Goal: Information Seeking & Learning: Learn about a topic

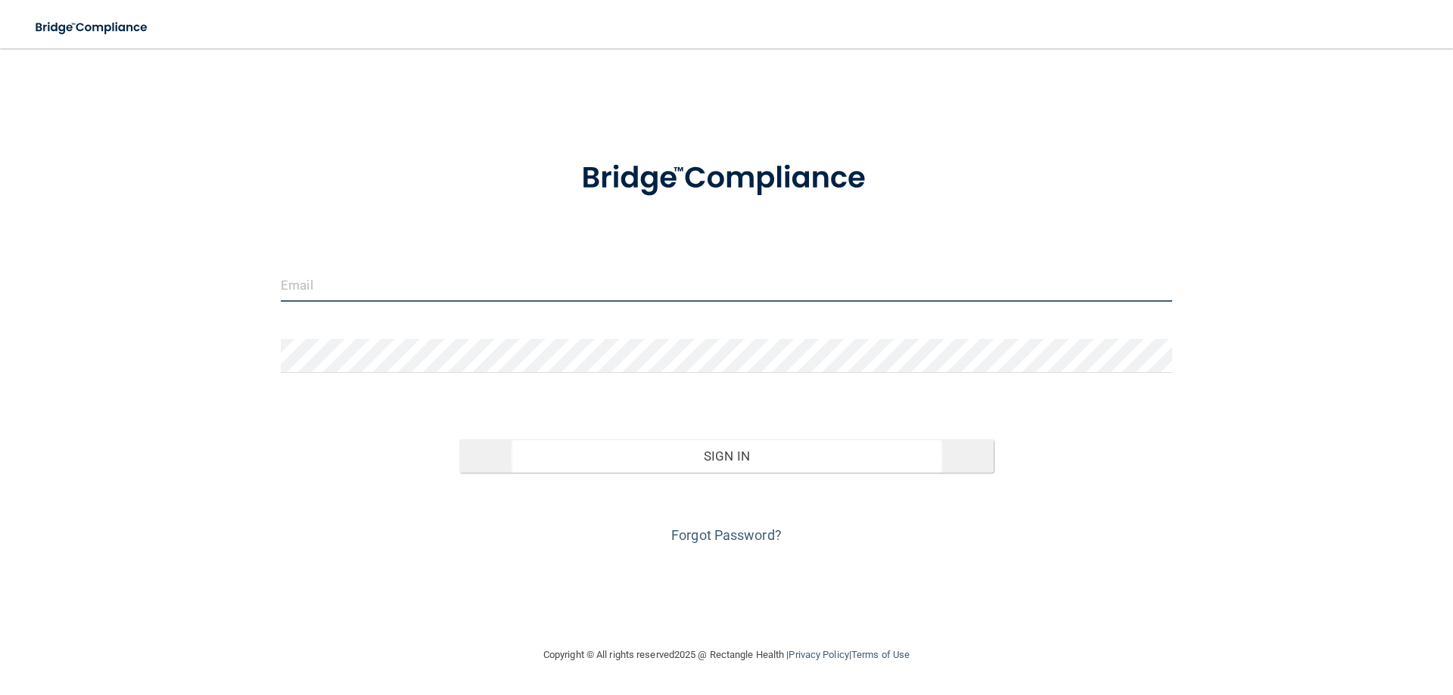
type input "[EMAIL_ADDRESS][DOMAIN_NAME]"
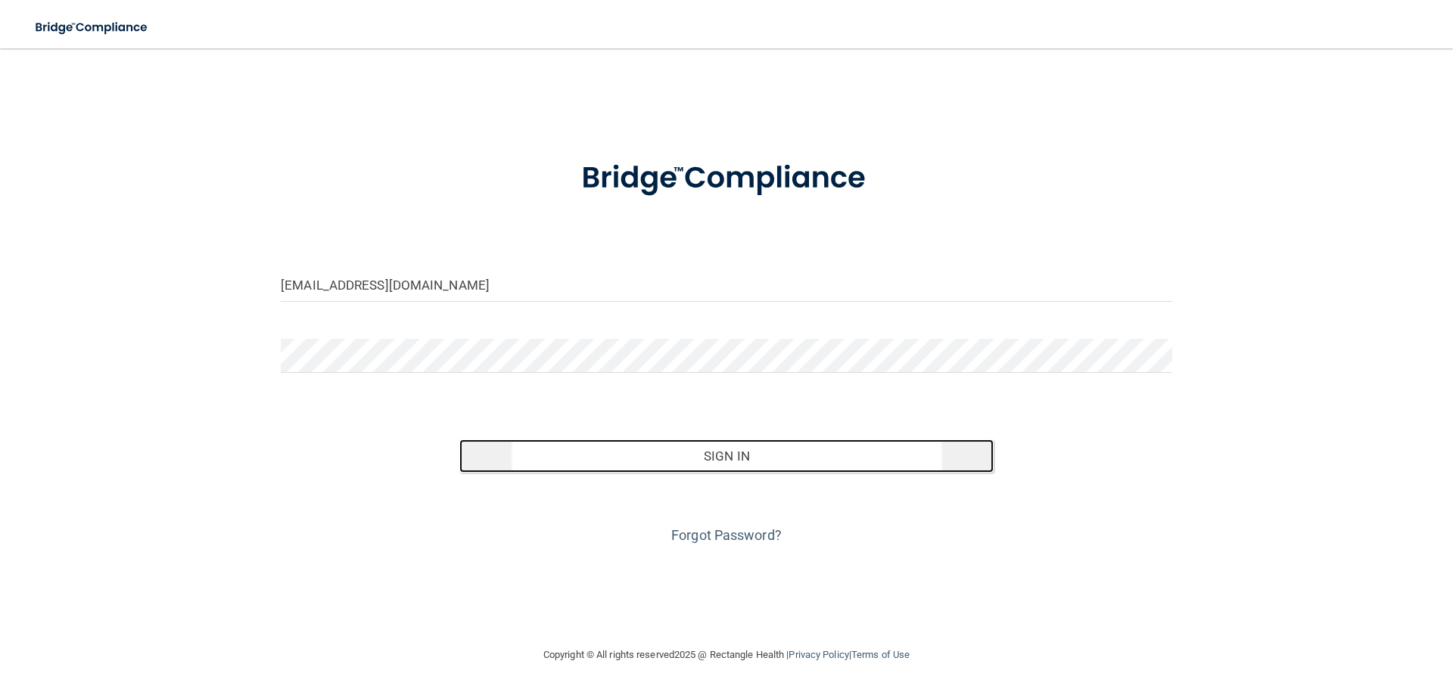
click at [758, 455] on button "Sign In" at bounding box center [726, 456] width 535 height 33
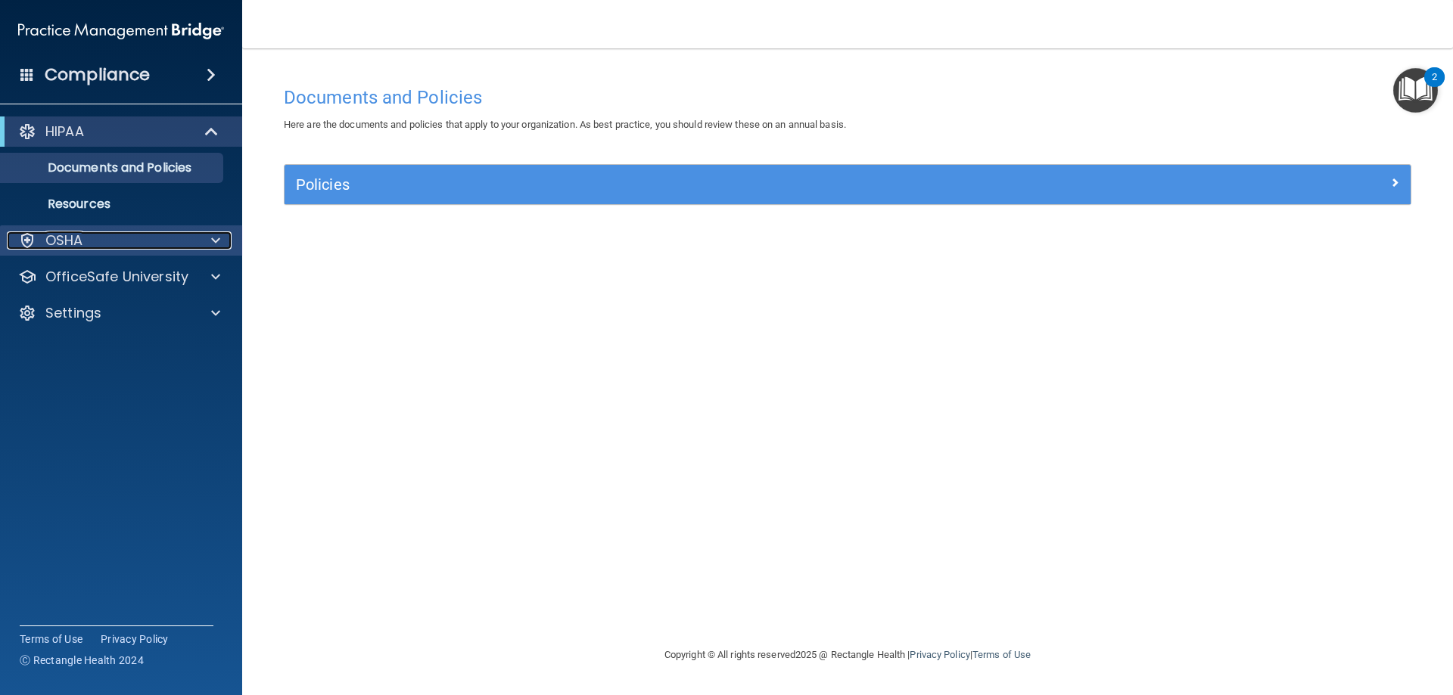
click at [148, 240] on div "OSHA" at bounding box center [101, 241] width 188 height 18
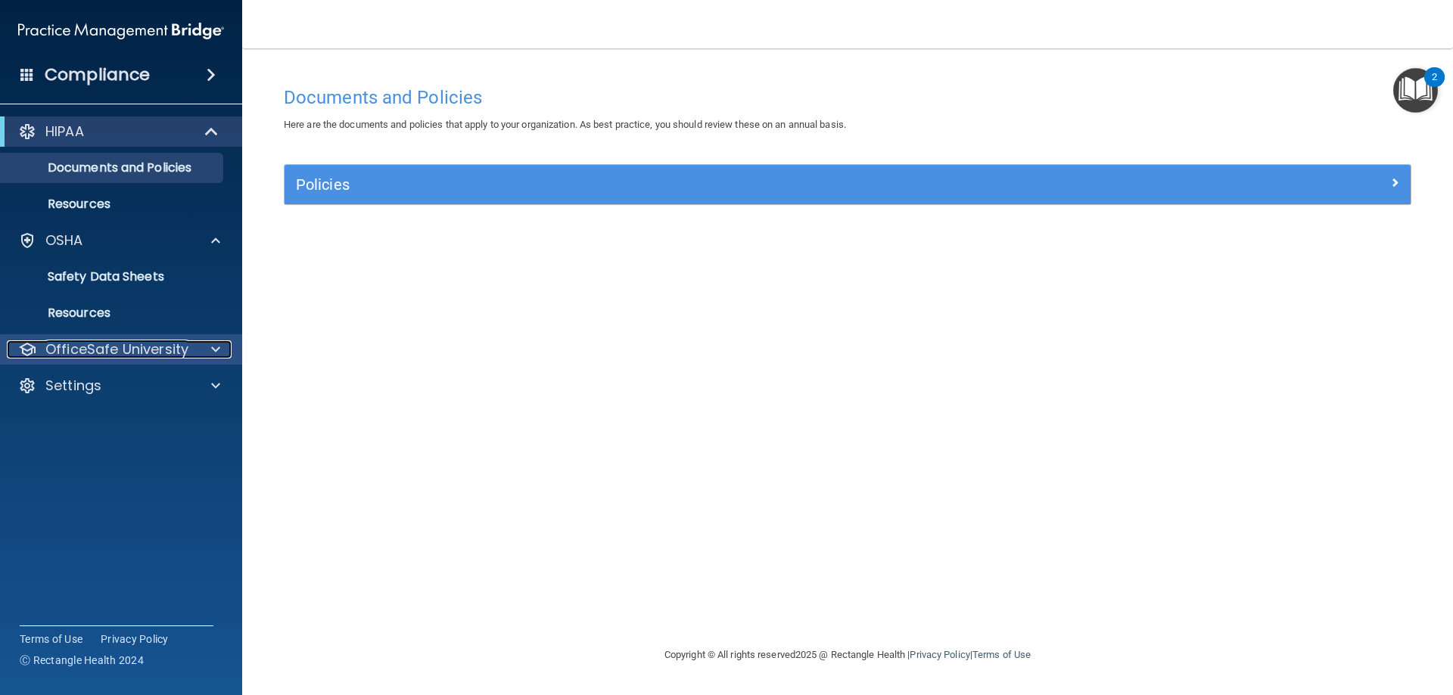
click at [113, 357] on p "OfficeSafe University" at bounding box center [116, 350] width 143 height 18
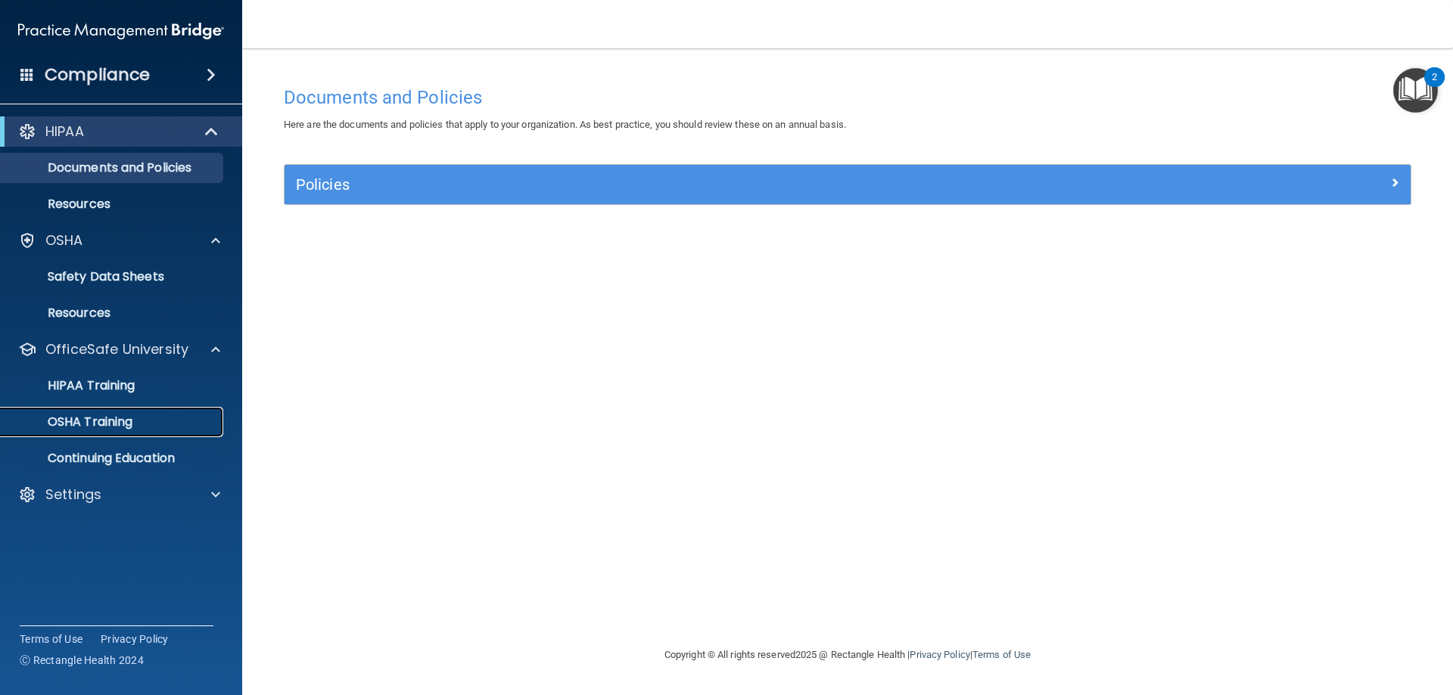
click at [94, 419] on p "OSHA Training" at bounding box center [71, 422] width 123 height 15
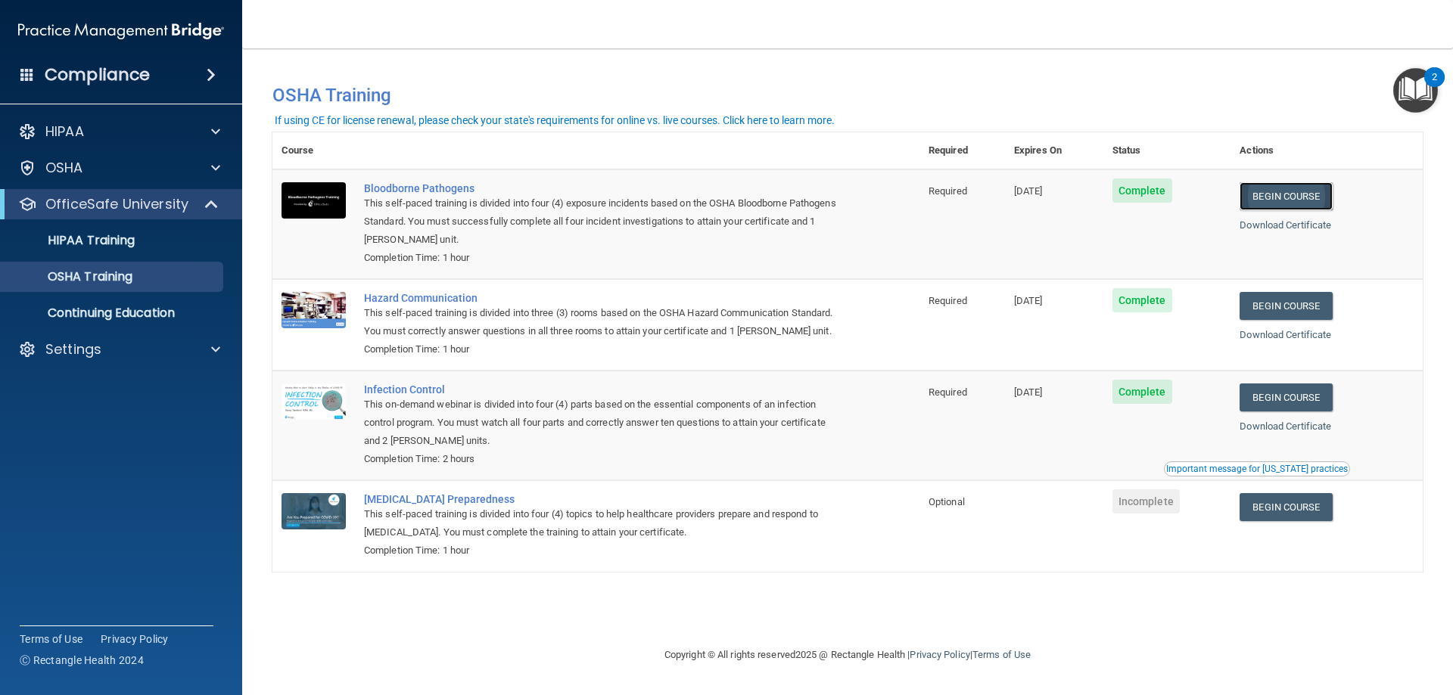
click at [1318, 193] on link "Begin Course" at bounding box center [1286, 196] width 92 height 28
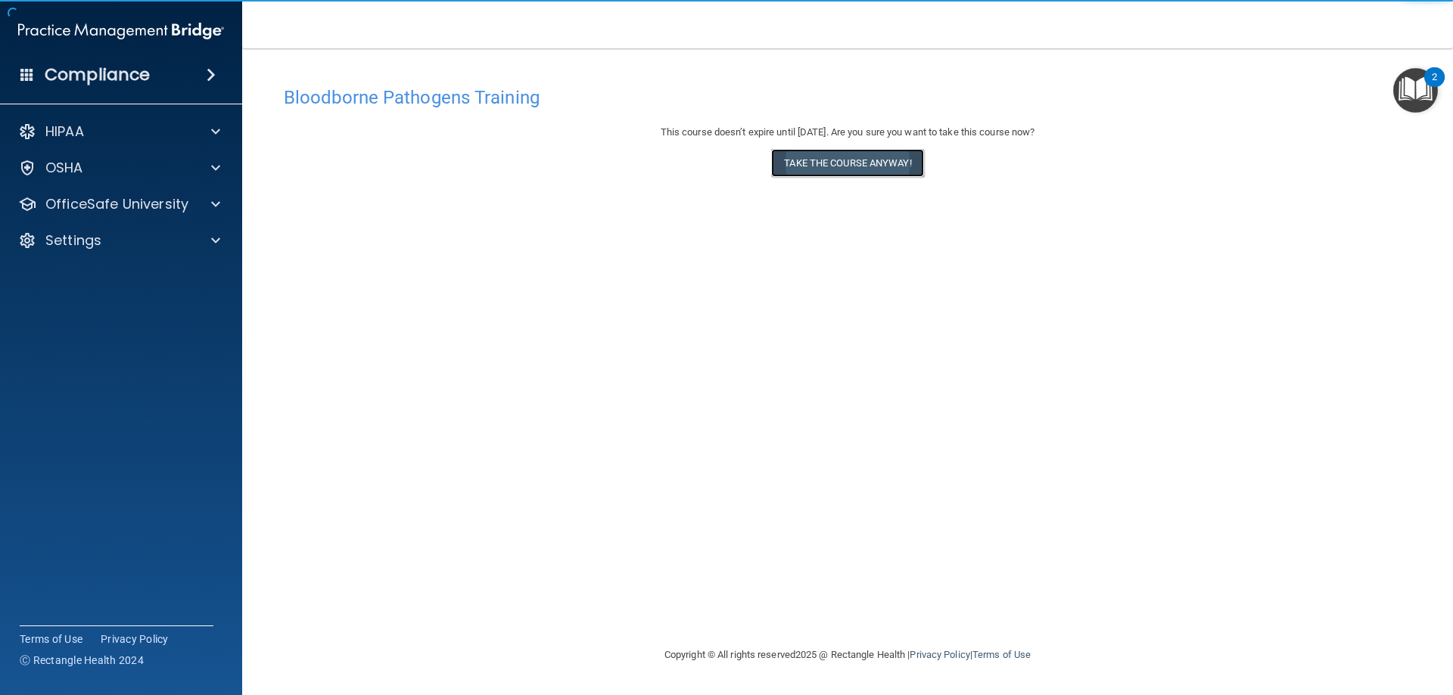
click at [882, 157] on button "Take the course anyway!" at bounding box center [847, 163] width 152 height 28
